Goal: Task Accomplishment & Management: Manage account settings

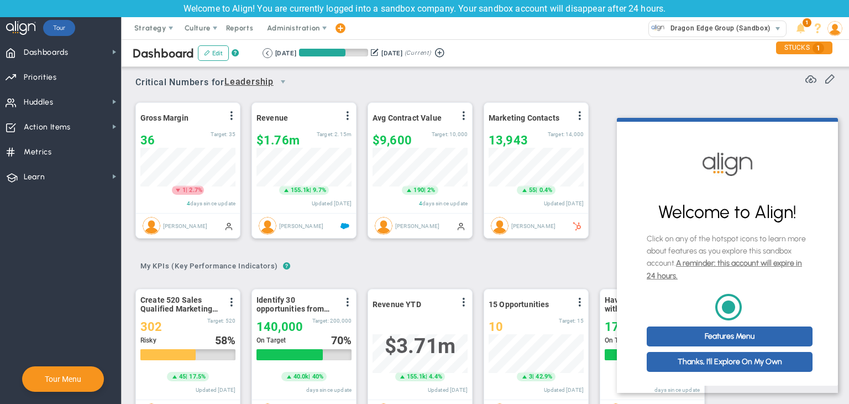
scroll to position [8, 0]
click at [738, 363] on link "Thanks, I'll Explore On My Own" at bounding box center [730, 362] width 166 height 20
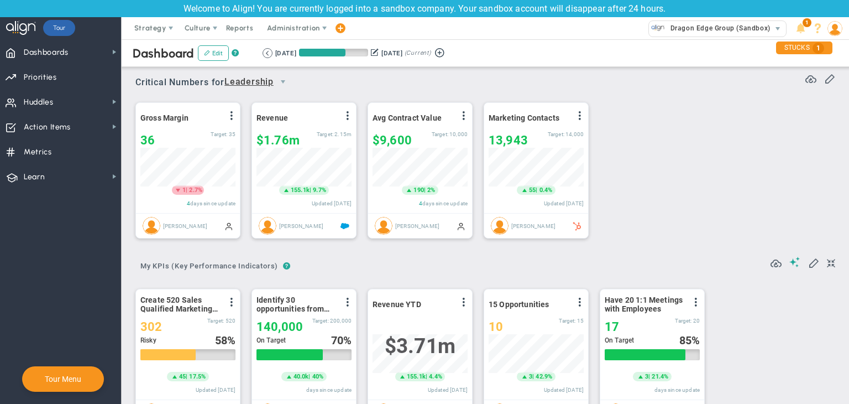
scroll to position [0, 0]
click at [206, 56] on button "Edit" at bounding box center [213, 52] width 31 height 15
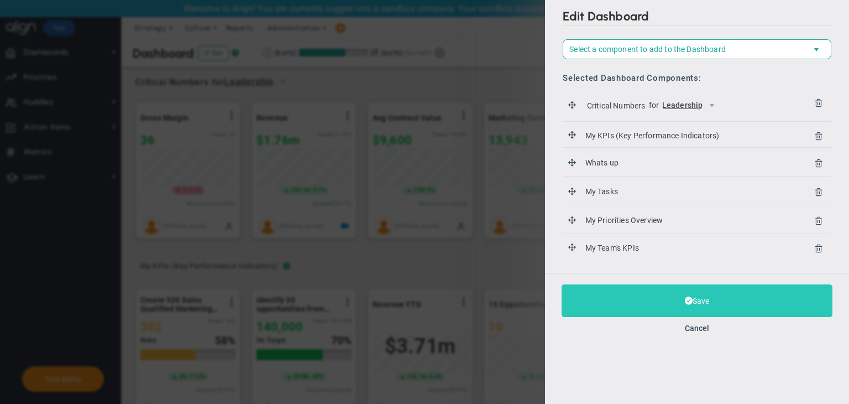
click at [694, 309] on button "Save" at bounding box center [697, 300] width 271 height 33
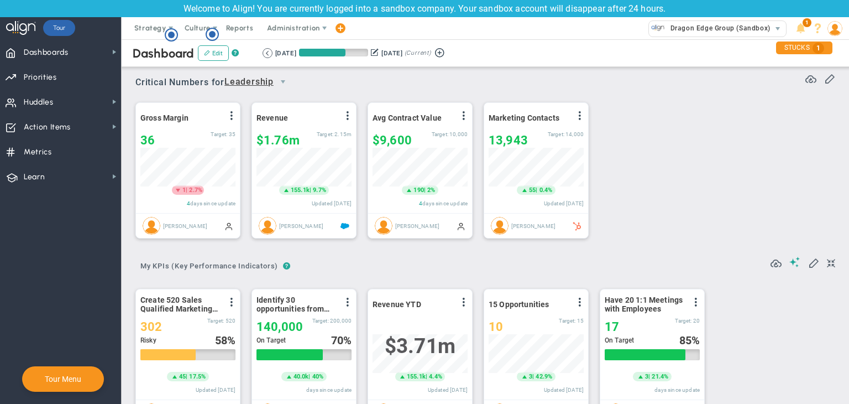
scroll to position [38, 95]
click at [23, 80] on span "Priorities OKR Tree Priorities OKRs" at bounding box center [60, 76] width 121 height 25
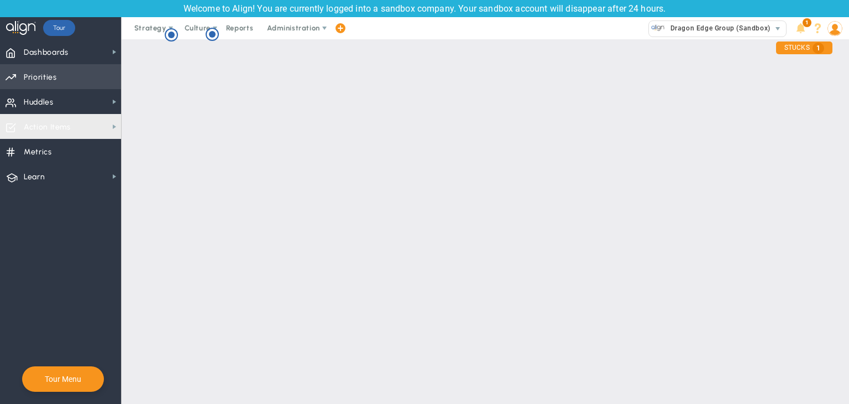
scroll to position [39, 0]
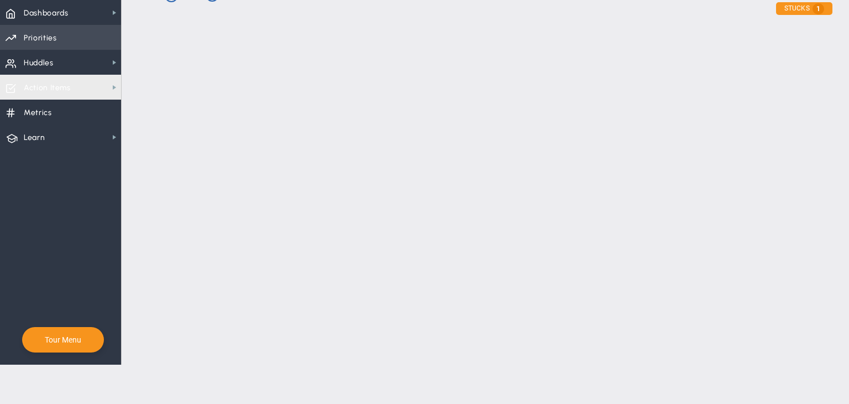
checkbox input "false"
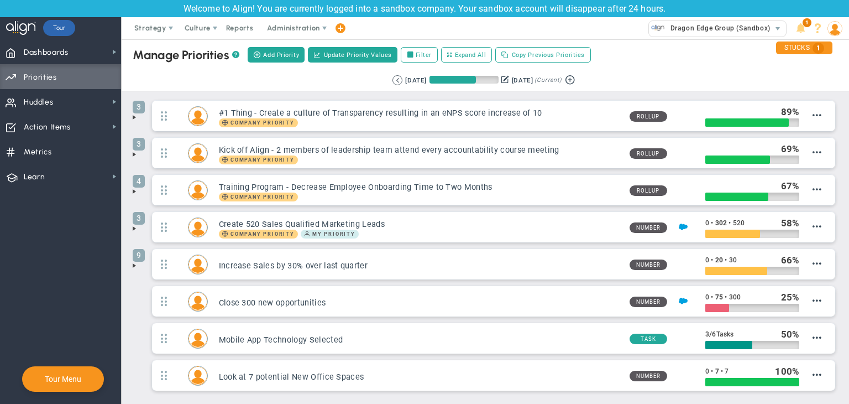
scroll to position [0, 0]
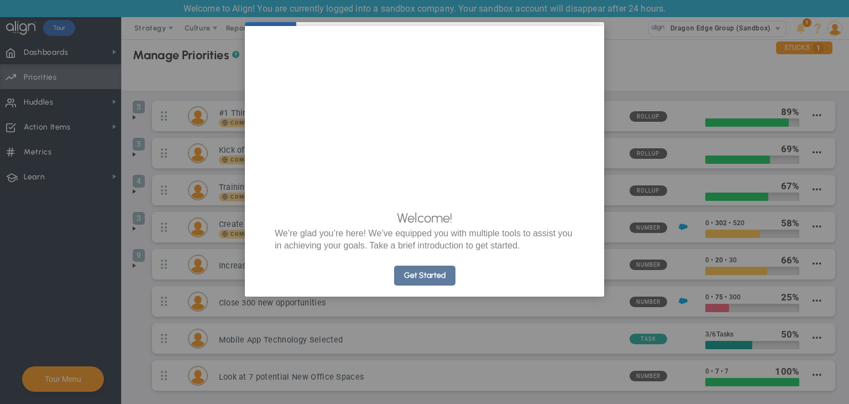
click at [431, 285] on link "Get Started" at bounding box center [424, 275] width 61 height 20
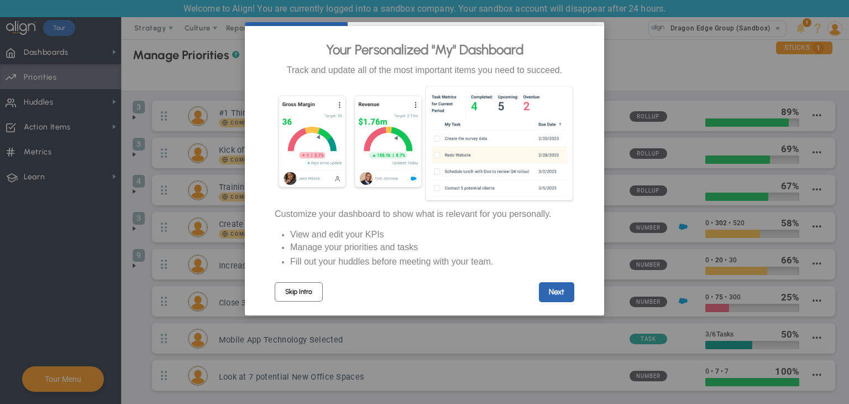
click at [292, 290] on link "Skip Intro" at bounding box center [299, 291] width 48 height 19
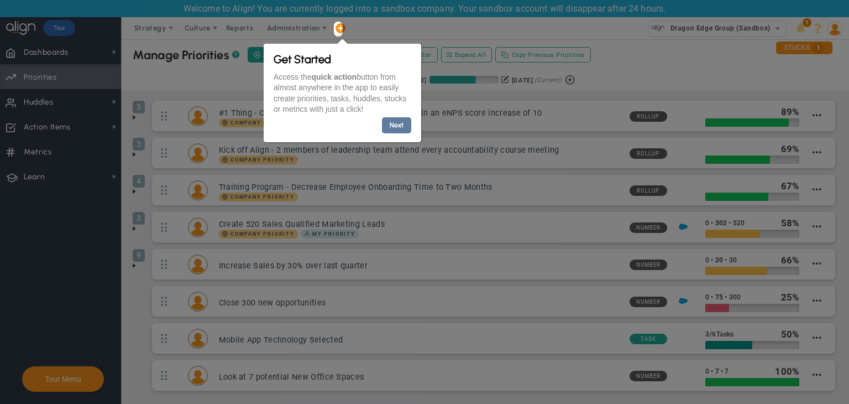
click at [400, 130] on link "Next" at bounding box center [396, 125] width 29 height 16
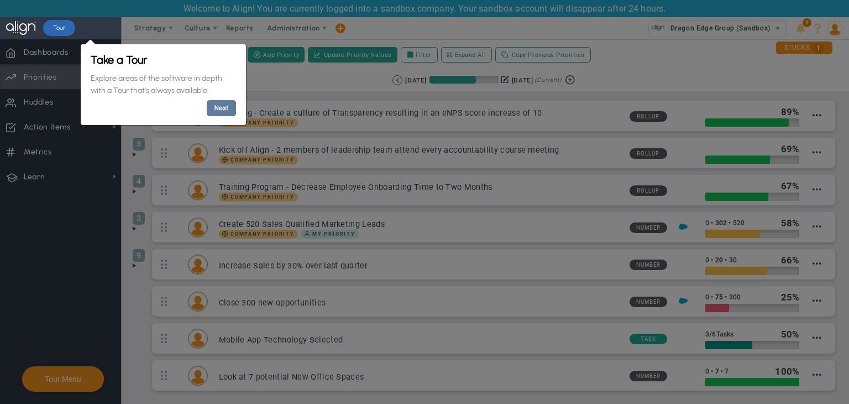
click at [223, 104] on link "Next" at bounding box center [220, 108] width 29 height 16
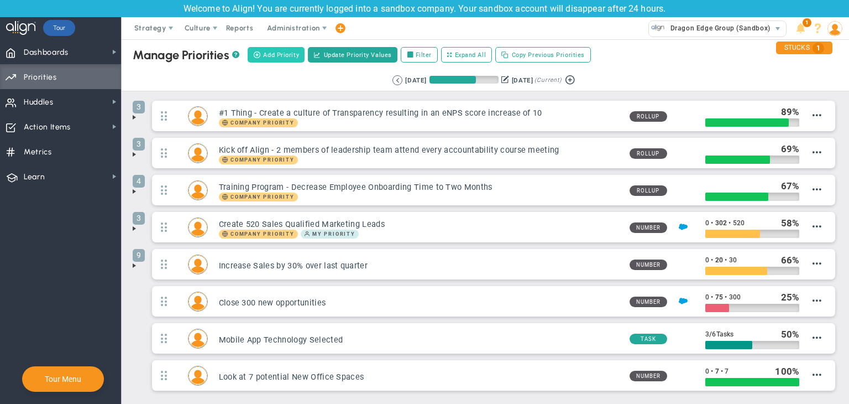
click at [273, 51] on span "Add Priority" at bounding box center [281, 54] width 36 height 9
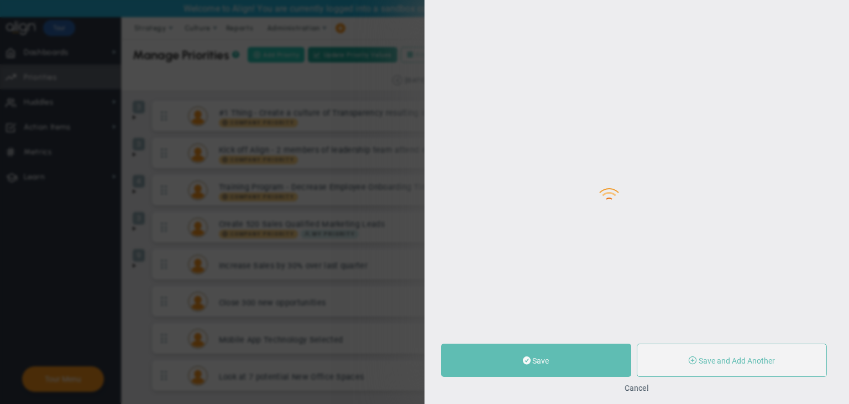
type input "0"
radio input "true"
type input "[PERSON_NAME]"
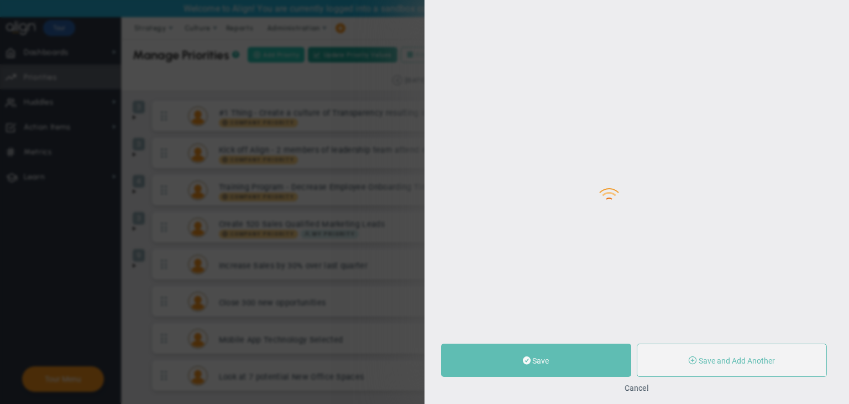
type input "0"
radio input "true"
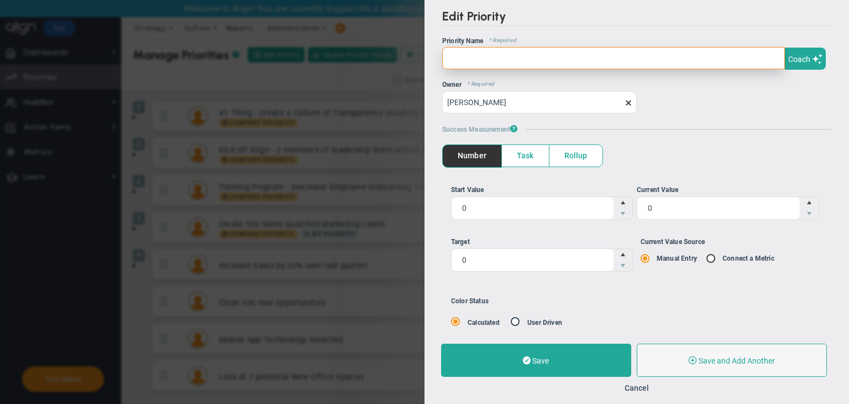
click at [477, 59] on input "text" at bounding box center [613, 58] width 343 height 22
type input "Launch Spray SPF Format"
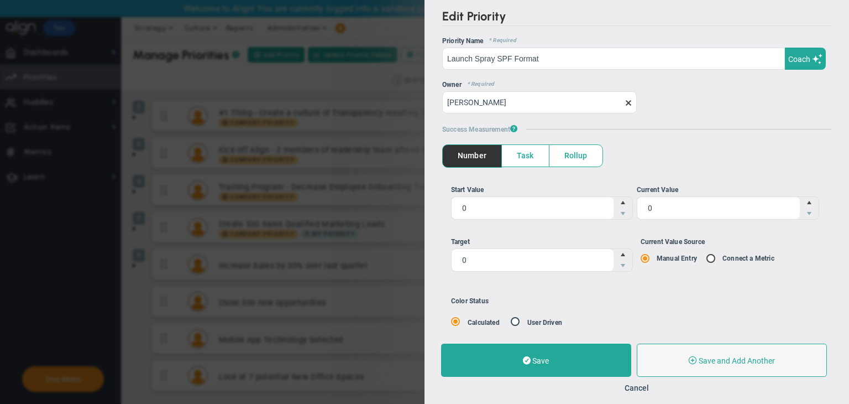
click at [542, 154] on span "Task" at bounding box center [525, 156] width 47 height 22
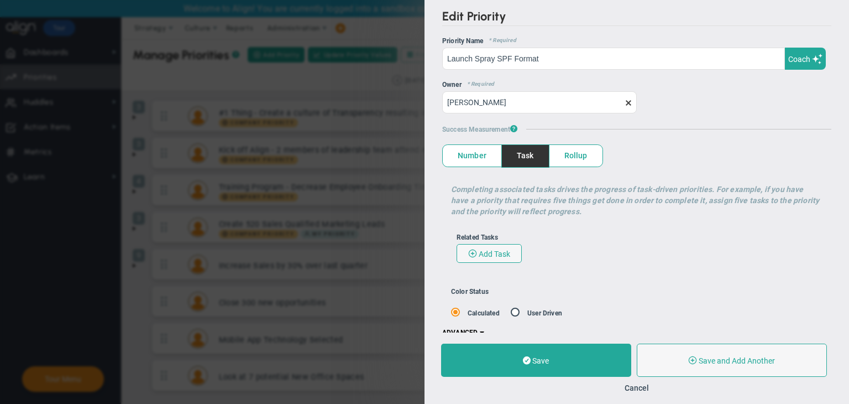
scroll to position [14, 0]
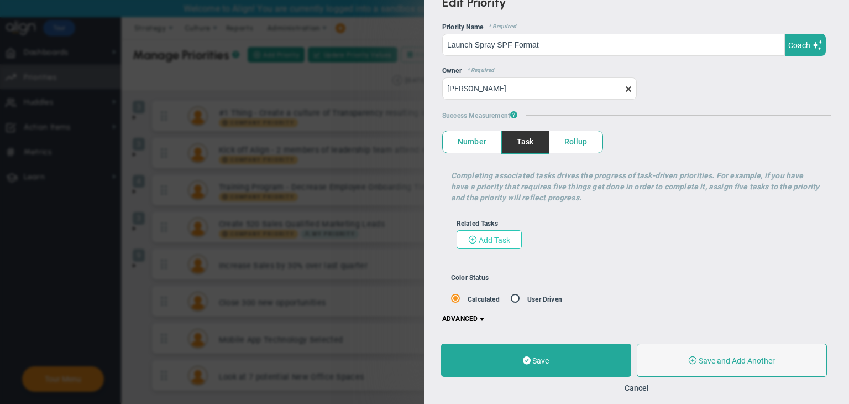
click at [492, 241] on span "Add Task" at bounding box center [495, 240] width 32 height 9
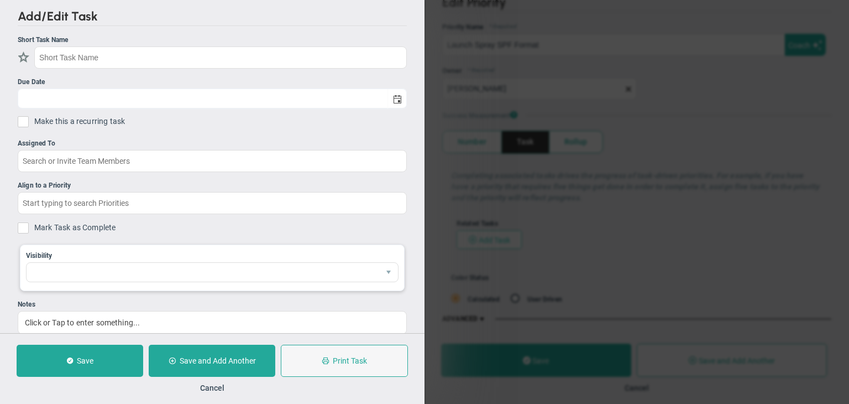
checkbox input "false"
type input "[DATE]"
checkbox input "false"
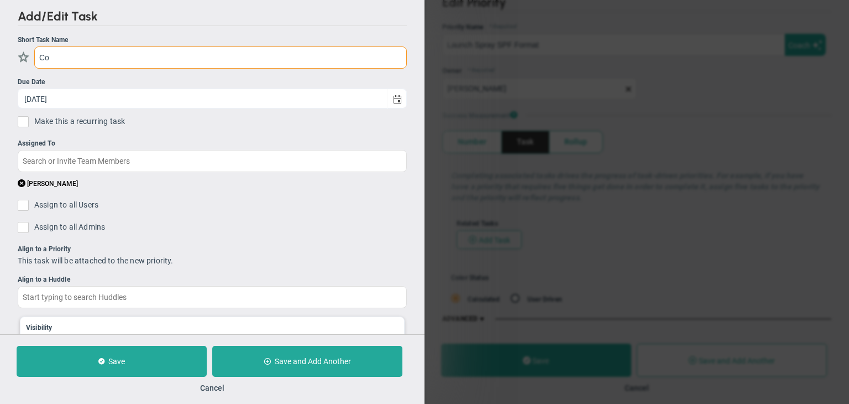
type input "C"
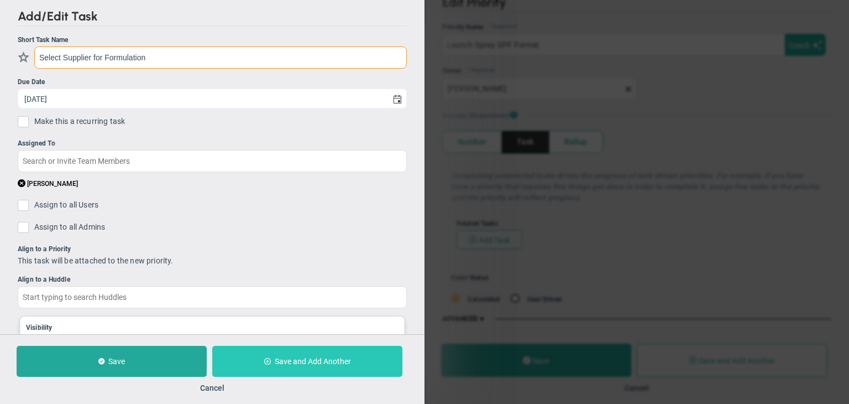
type input "Select Supplier for Formulation"
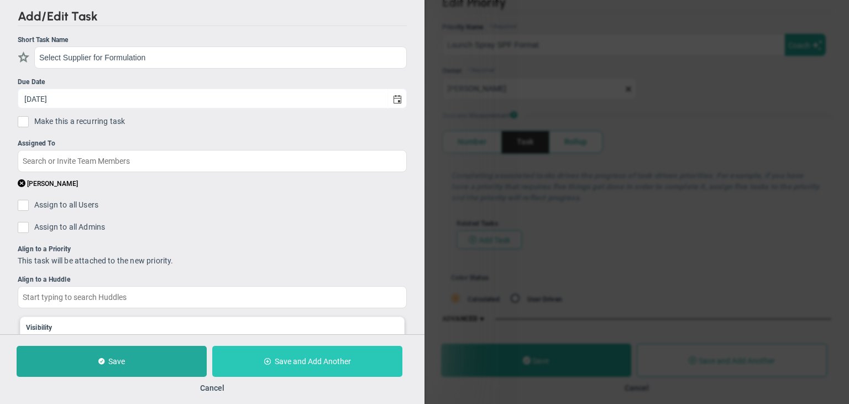
click at [259, 357] on button "Save and Add Another" at bounding box center [307, 361] width 190 height 31
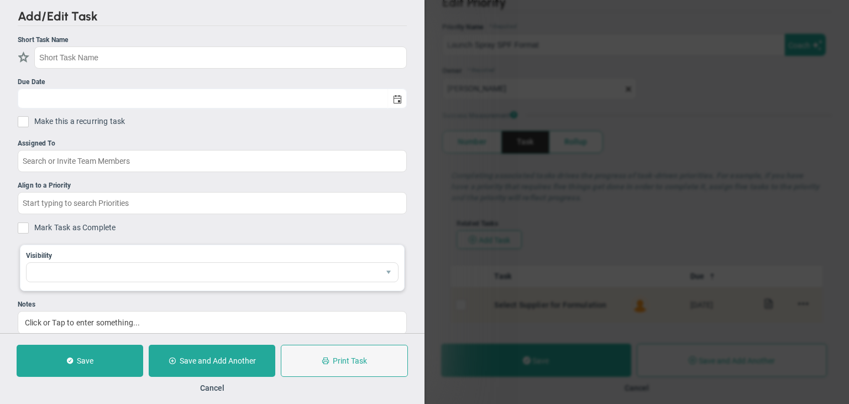
checkbox input "false"
type input "[DATE]"
checkbox input "false"
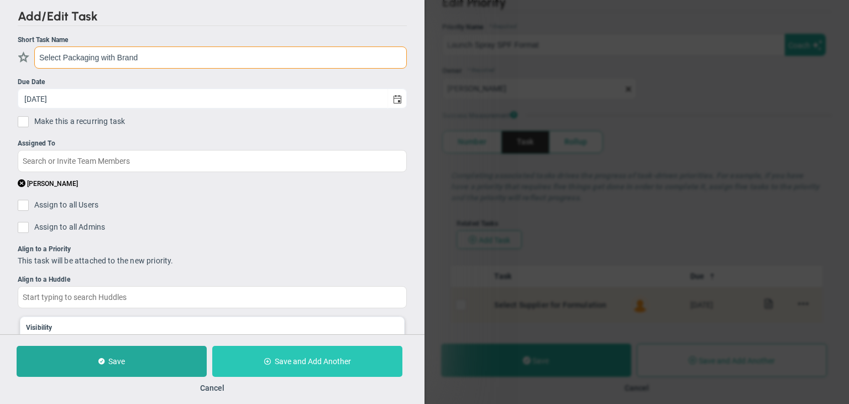
type input "Select Packaging with Brand"
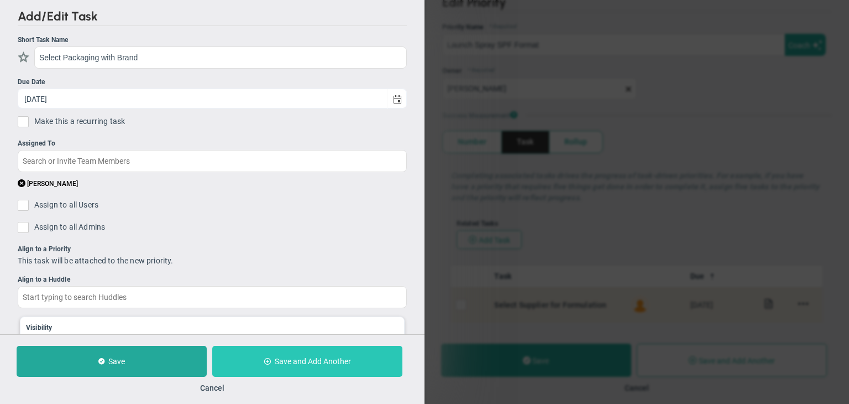
click at [304, 366] on button "Save and Add Another" at bounding box center [307, 361] width 190 height 31
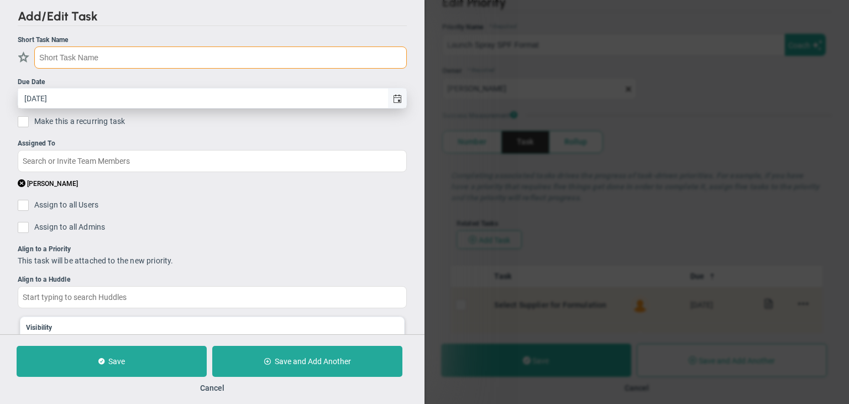
click at [394, 100] on span "select" at bounding box center [397, 97] width 19 height 19
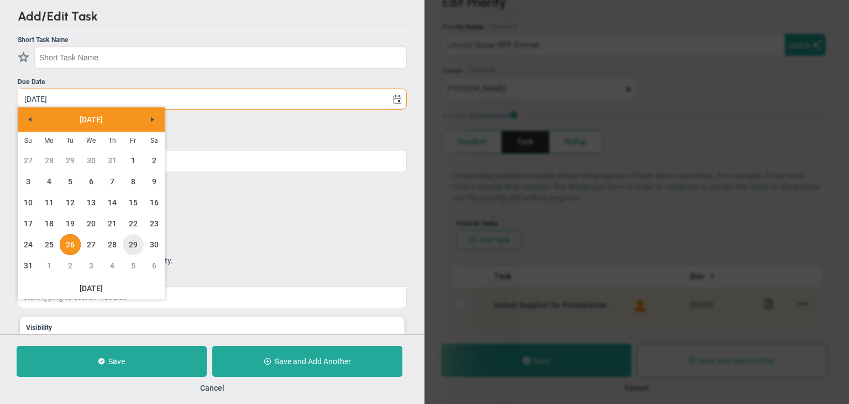
click at [130, 246] on link "29" at bounding box center [133, 244] width 21 height 21
type input "[DATE]"
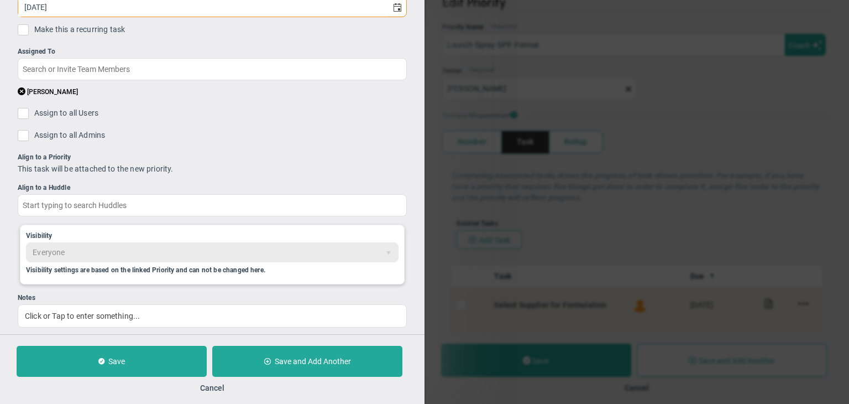
scroll to position [102, 0]
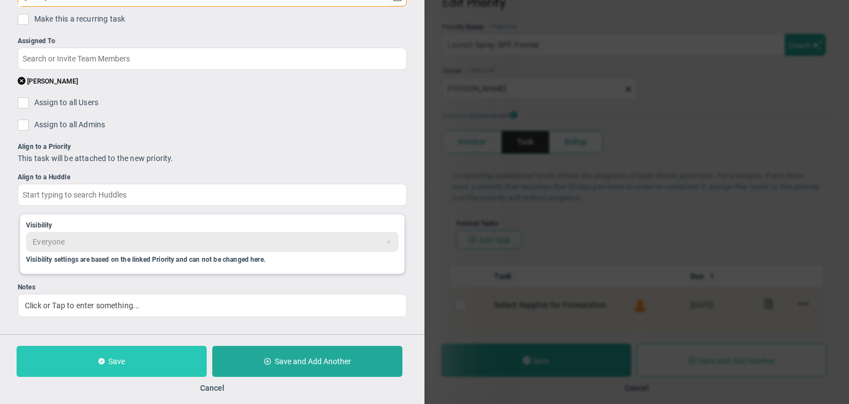
click at [139, 355] on button "Save" at bounding box center [112, 361] width 190 height 31
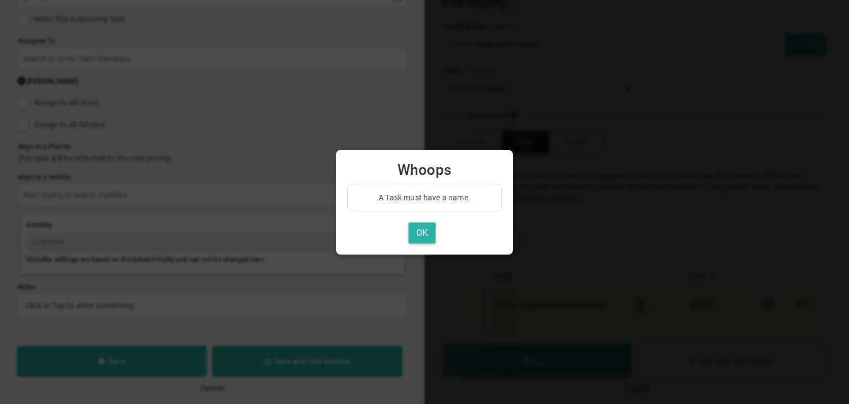
click at [424, 226] on button "OK" at bounding box center [422, 233] width 27 height 22
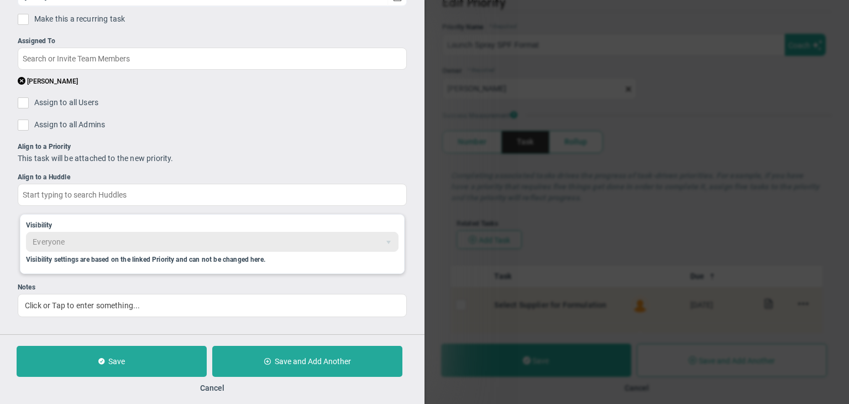
scroll to position [0, 0]
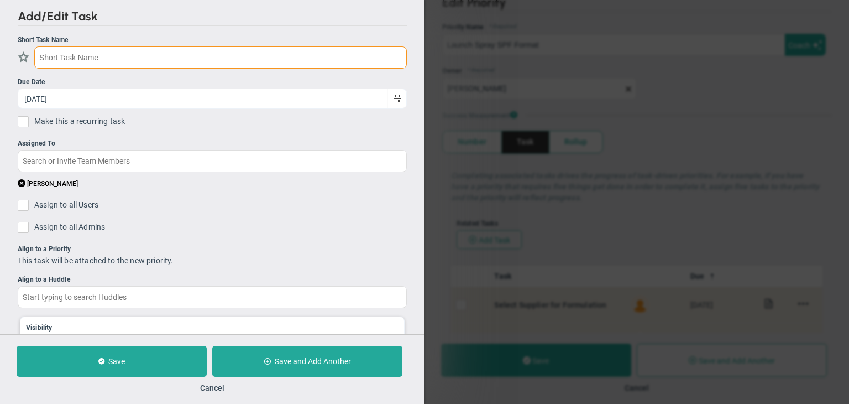
click at [109, 59] on input "text" at bounding box center [220, 57] width 373 height 22
type input "S"
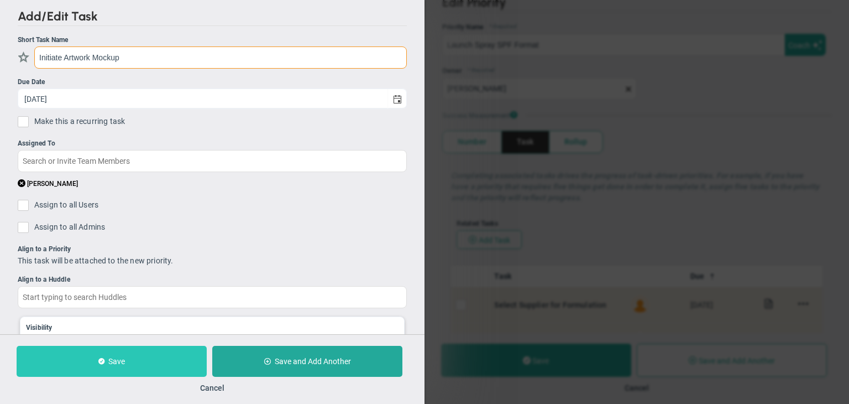
type input "Initiate Artwork Mockup"
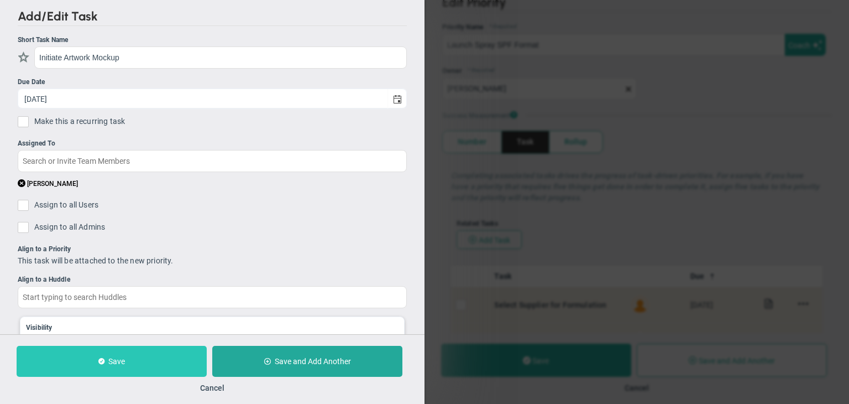
click at [113, 376] on button "Save" at bounding box center [112, 361] width 190 height 31
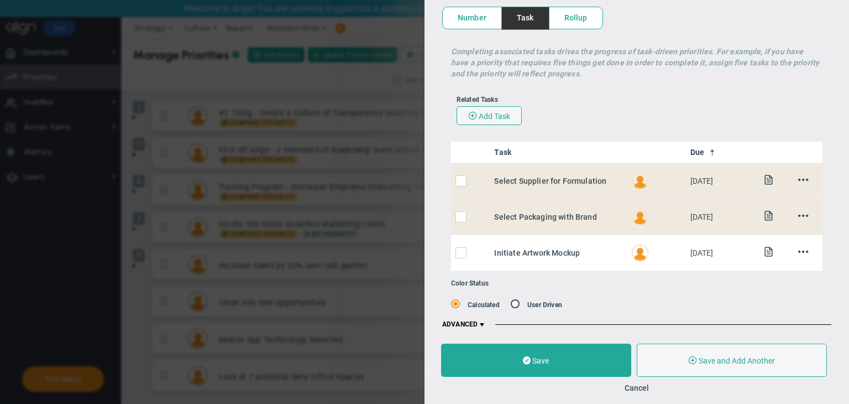
scroll to position [143, 0]
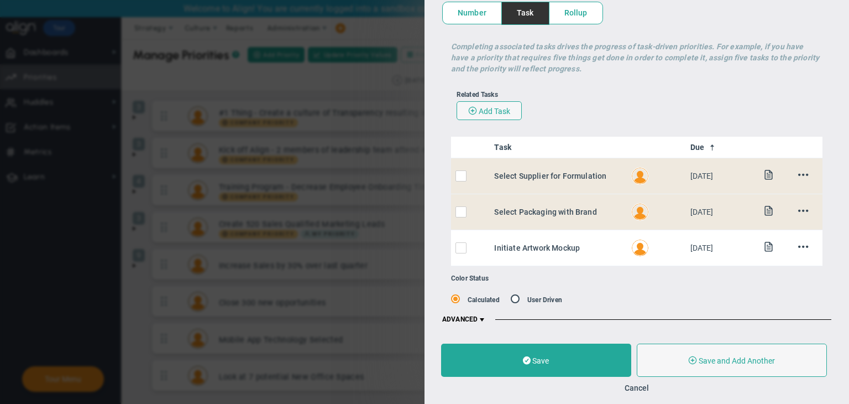
click at [267, 132] on div "Edit Priority OKR Name Priority Name Launch Spray SPF Format Coach AI Coach Lau…" at bounding box center [424, 202] width 849 height 404
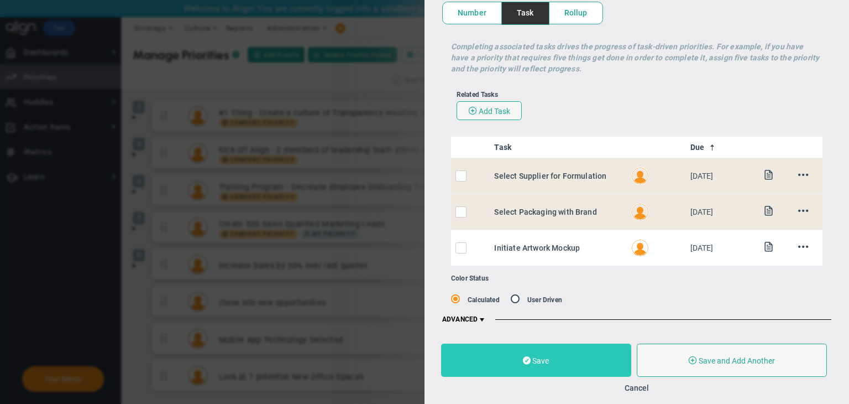
click at [564, 359] on button "Save" at bounding box center [536, 359] width 190 height 33
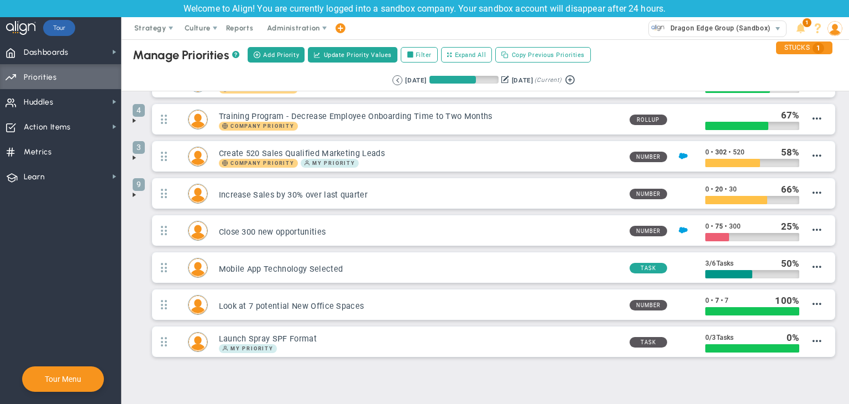
scroll to position [92, 0]
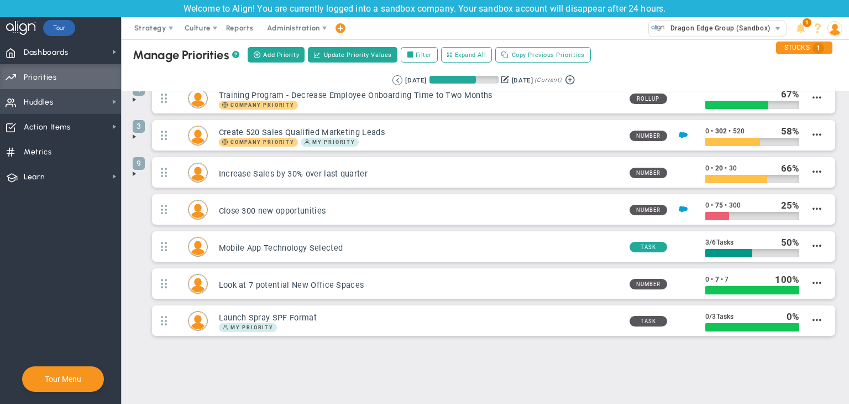
click at [61, 98] on span "Huddles Huddles" at bounding box center [60, 101] width 121 height 25
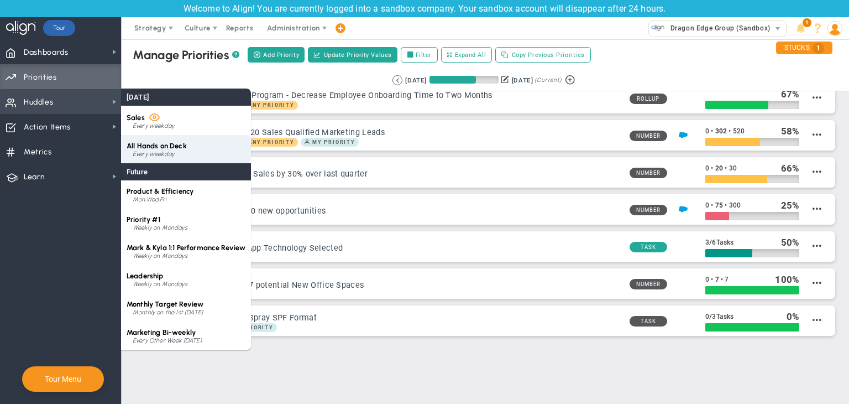
click at [164, 159] on div "All Hands on Deck Every weekday" at bounding box center [186, 149] width 130 height 28
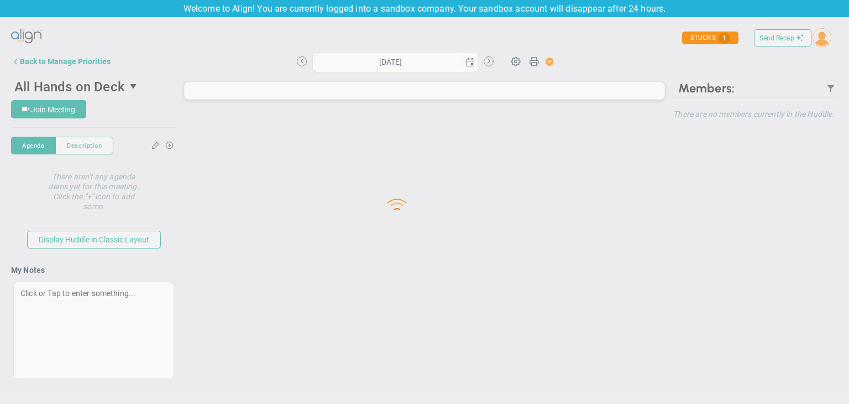
type input "[DATE]"
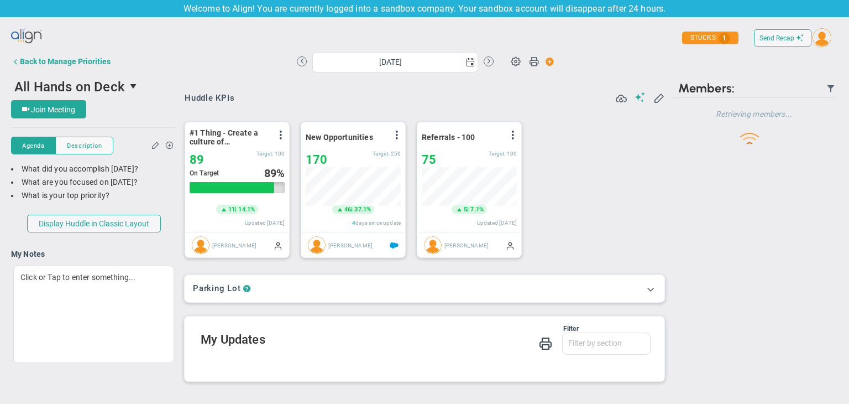
scroll to position [38, 95]
